Goal: Task Accomplishment & Management: Manage account settings

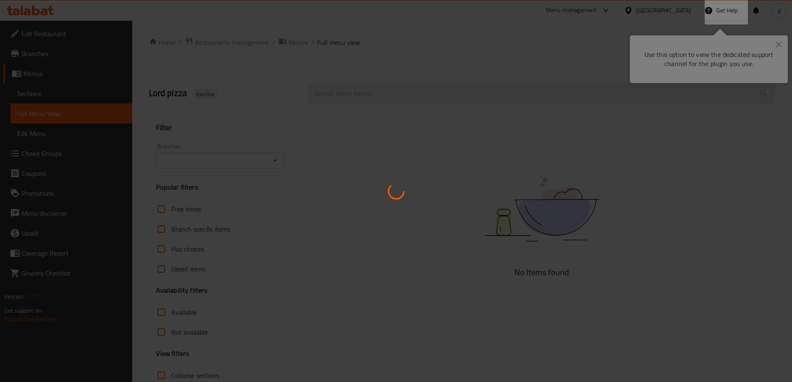
click at [776, 44] on div at bounding box center [396, 191] width 792 height 382
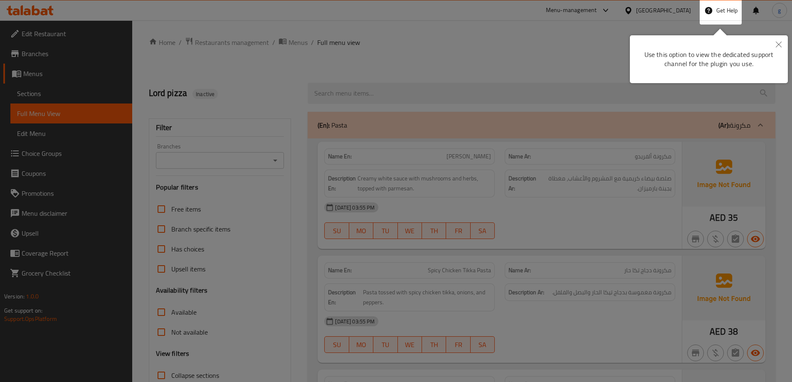
click at [779, 43] on icon "Close" at bounding box center [778, 45] width 6 height 6
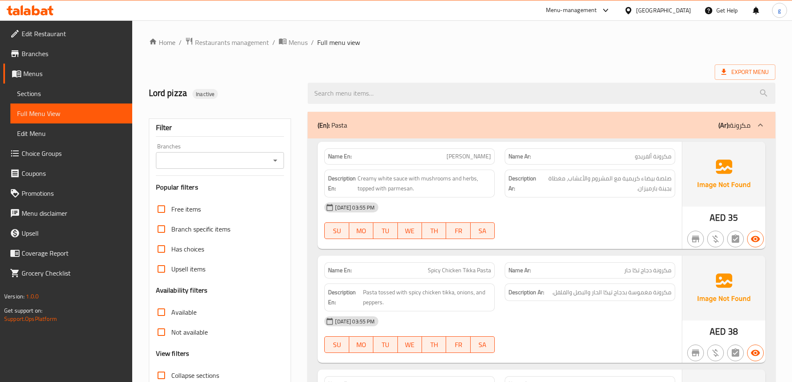
click at [651, 17] on div "[GEOGRAPHIC_DATA]" at bounding box center [657, 10] width 80 height 20
click at [659, 7] on div "[GEOGRAPHIC_DATA]" at bounding box center [663, 10] width 55 height 9
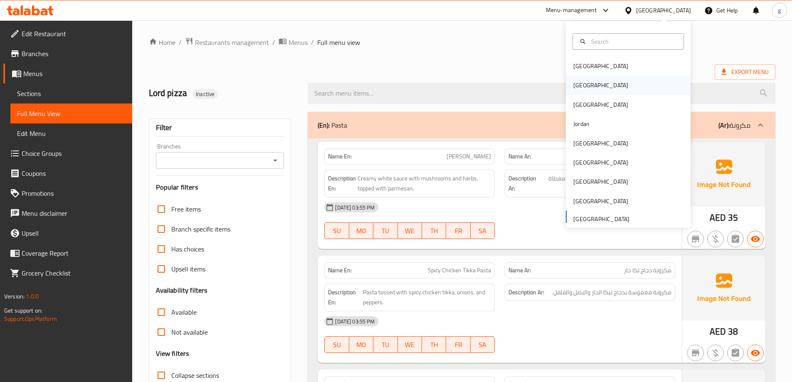
click at [582, 85] on div "[GEOGRAPHIC_DATA]" at bounding box center [600, 85] width 68 height 19
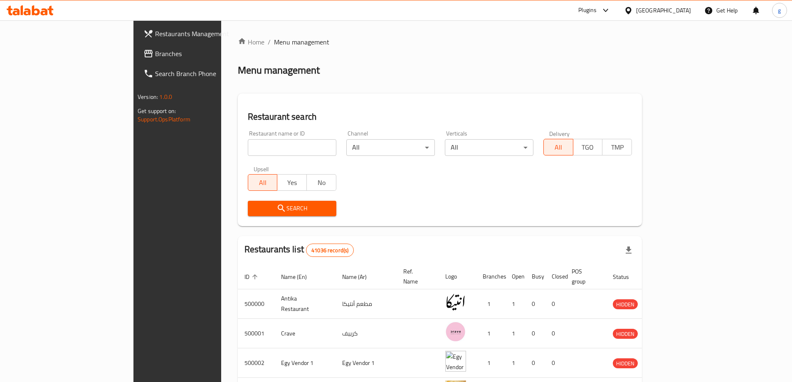
click at [155, 39] on span "Restaurants Management" at bounding box center [207, 34] width 104 height 10
